Goal: Task Accomplishment & Management: Complete application form

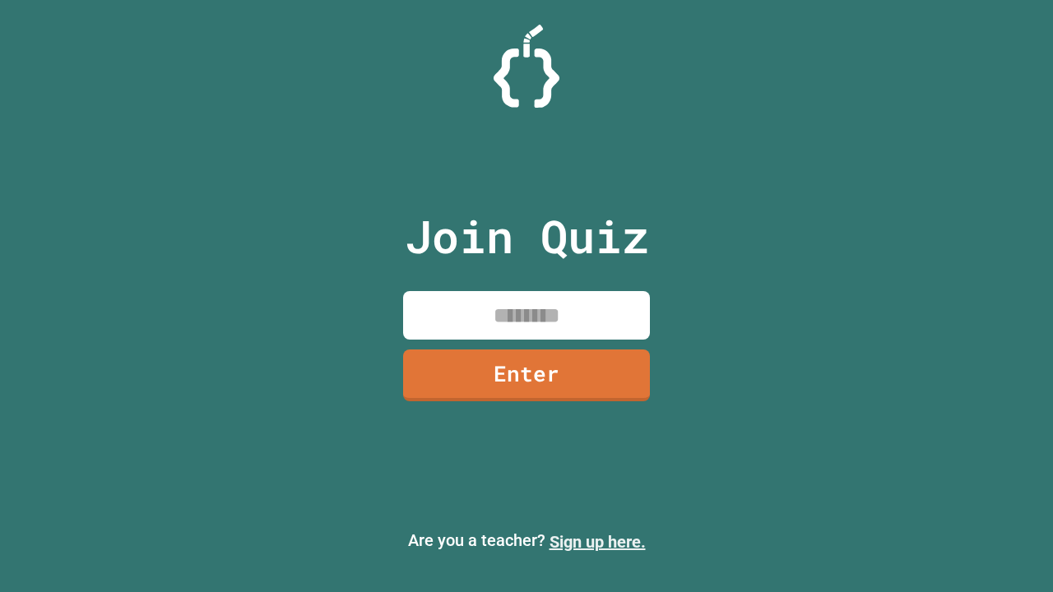
click at [597, 542] on link "Sign up here." at bounding box center [598, 542] width 96 height 20
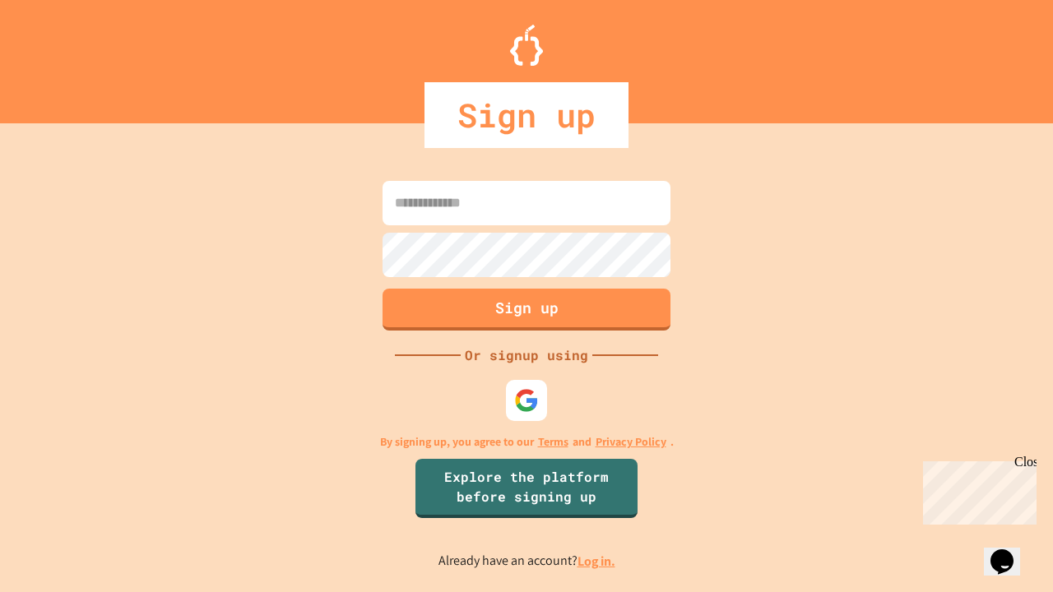
click at [597, 561] on link "Log in." at bounding box center [596, 561] width 38 height 17
